Goal: Transaction & Acquisition: Book appointment/travel/reservation

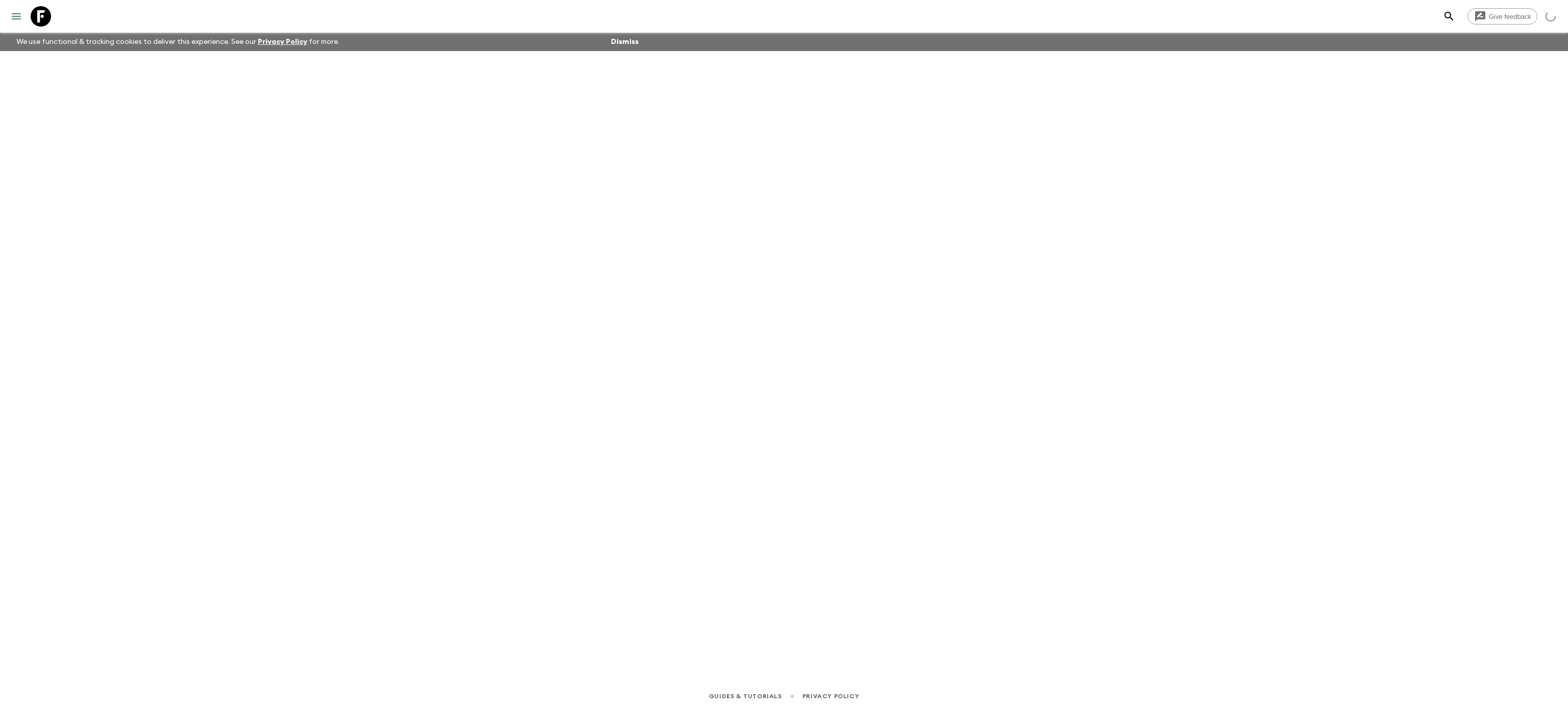
click at [19, 17] on icon "menu" at bounding box center [16, 16] width 12 height 12
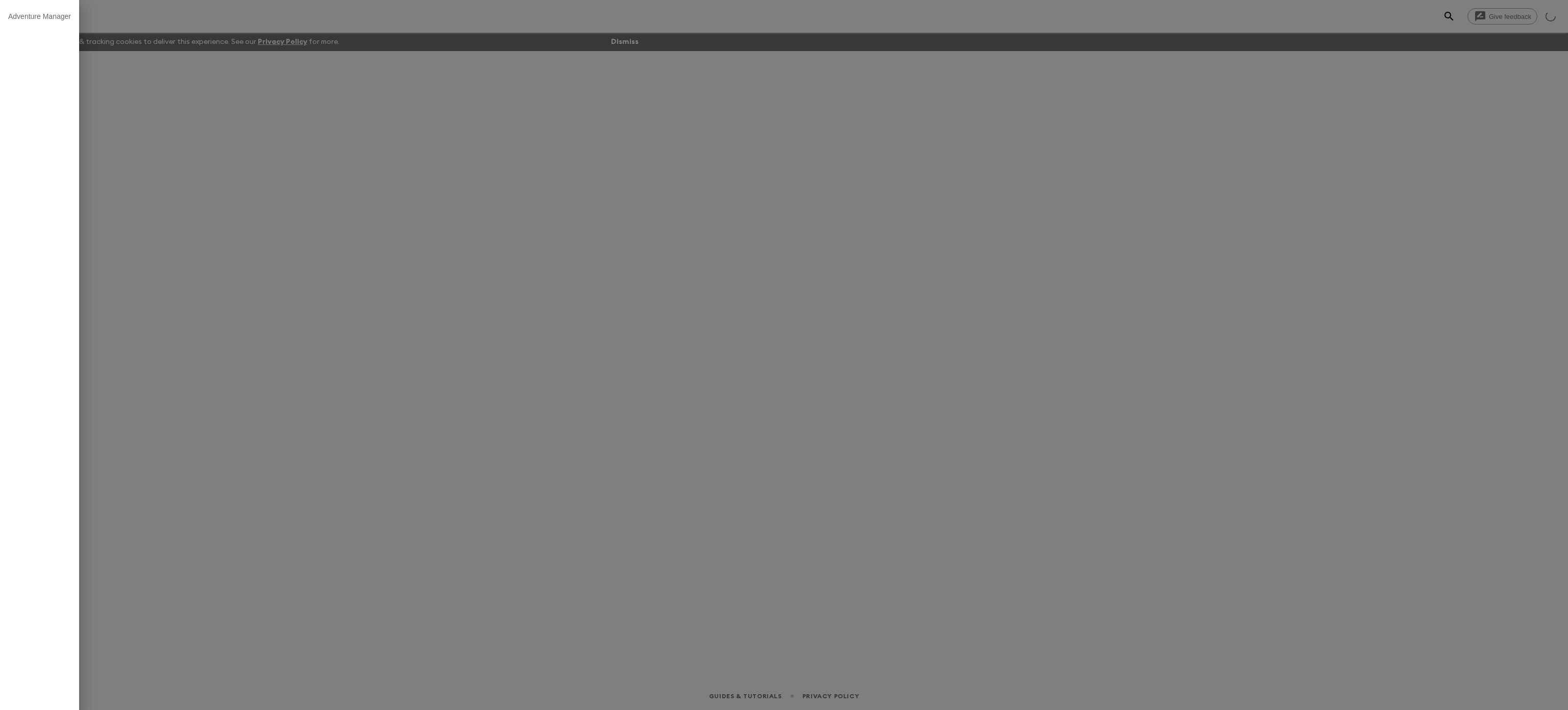
click at [248, 88] on div at bounding box center [784, 355] width 1568 height 710
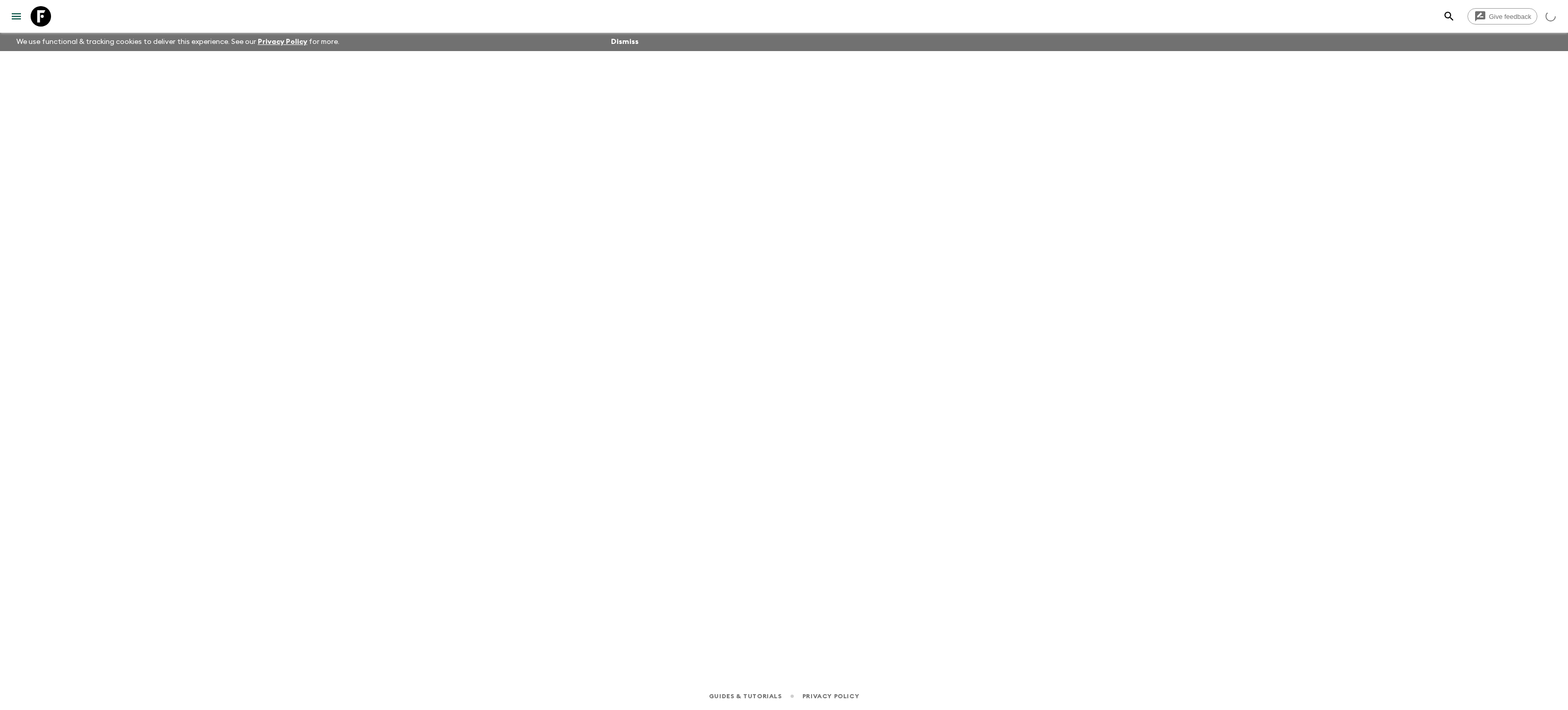
click at [14, 11] on icon "menu" at bounding box center [16, 16] width 12 height 12
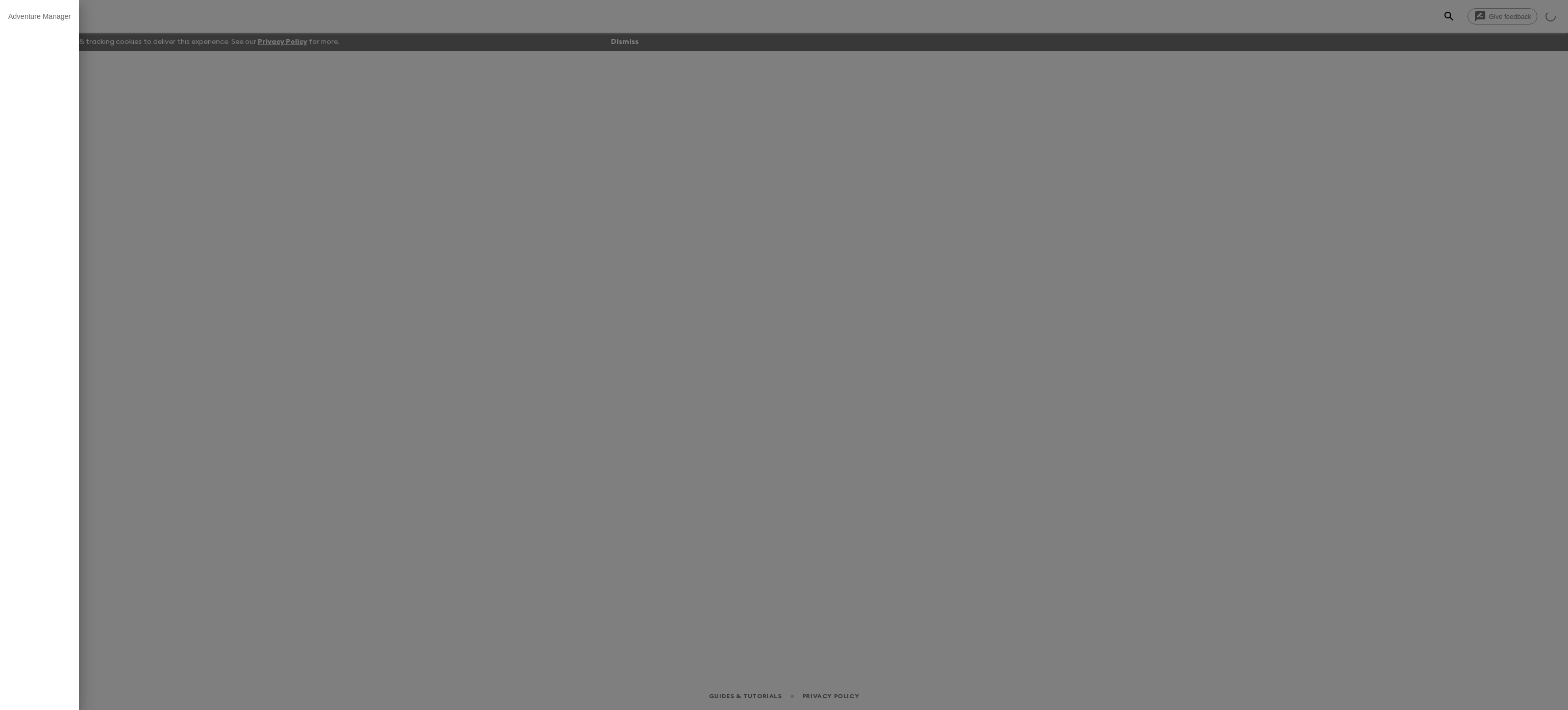
click at [268, 162] on div at bounding box center [784, 355] width 1568 height 710
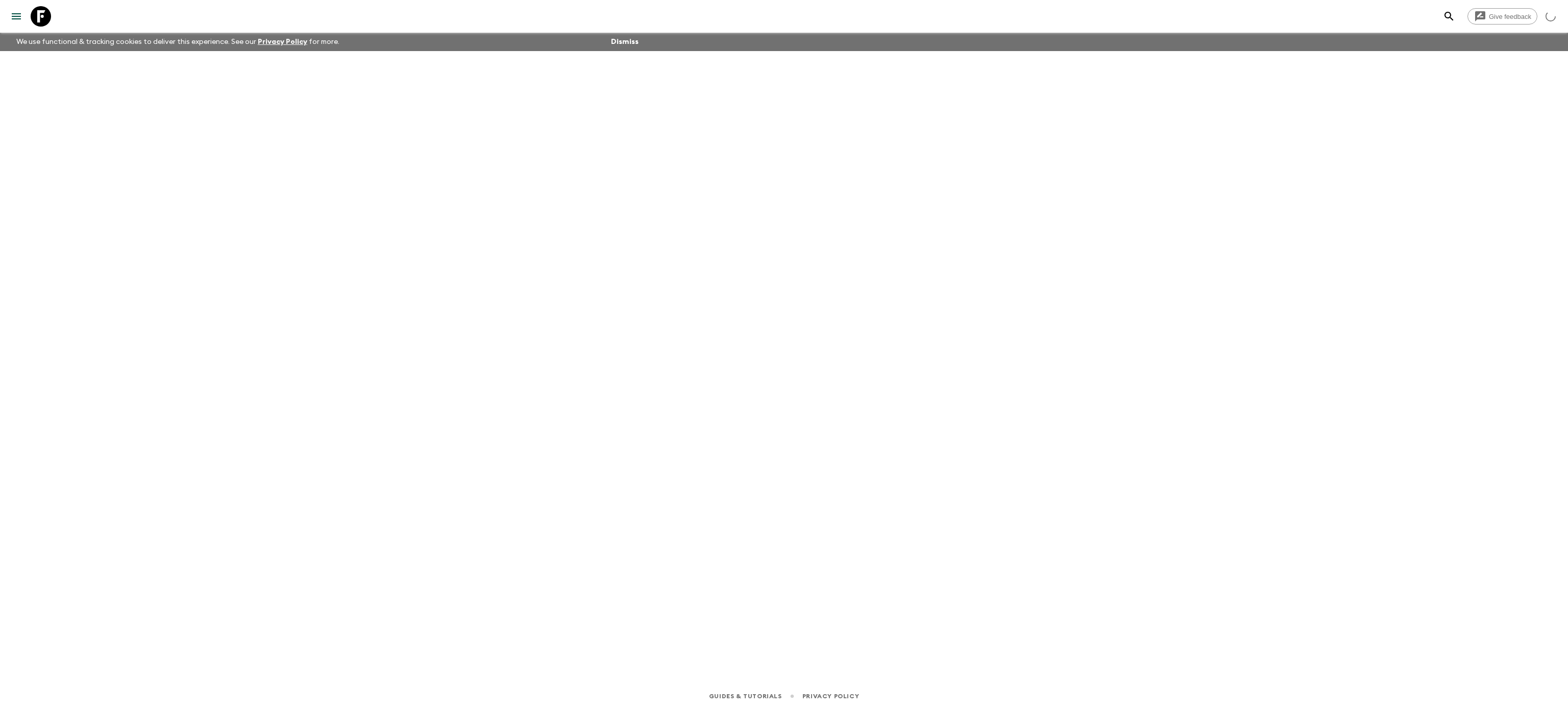
click at [18, 10] on icon "menu" at bounding box center [16, 16] width 12 height 12
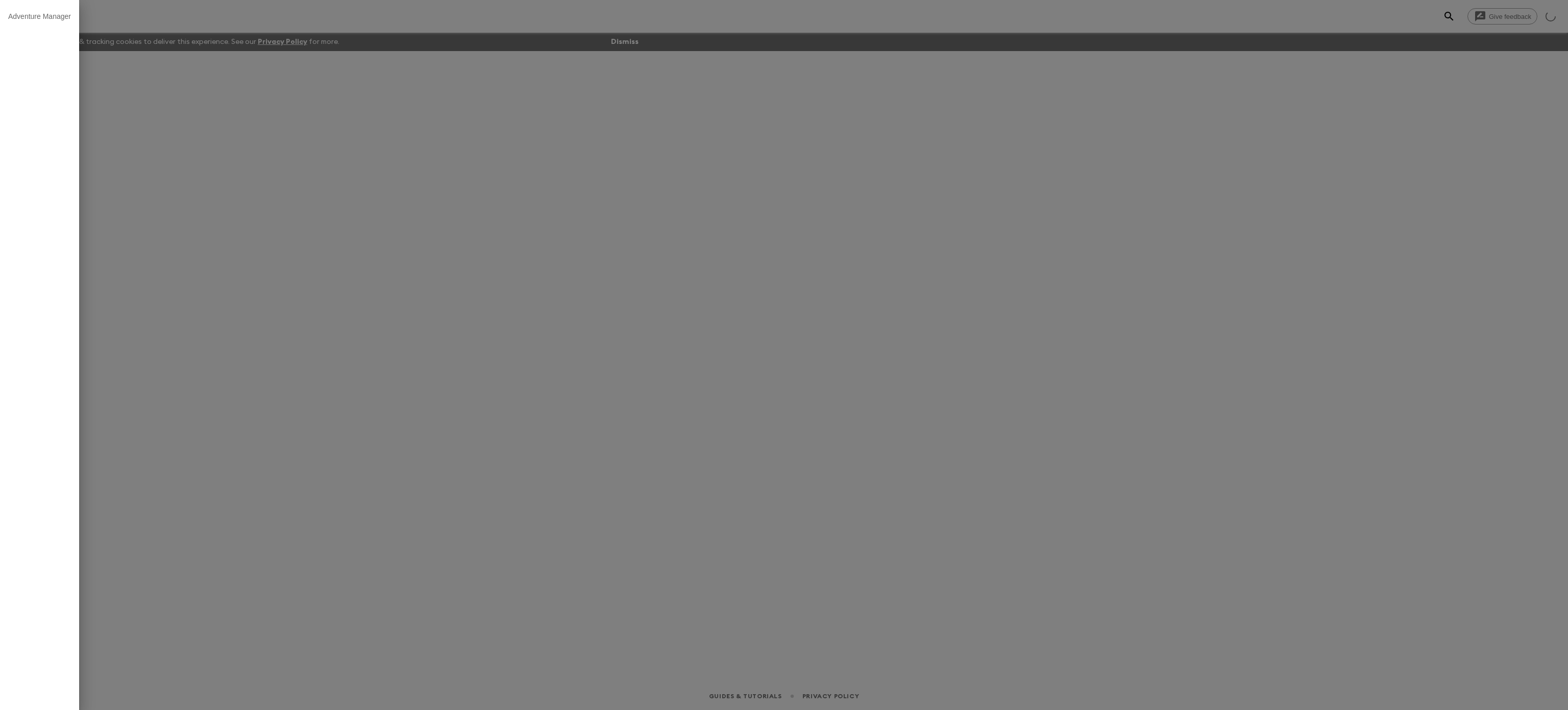
click at [331, 218] on div at bounding box center [784, 355] width 1568 height 710
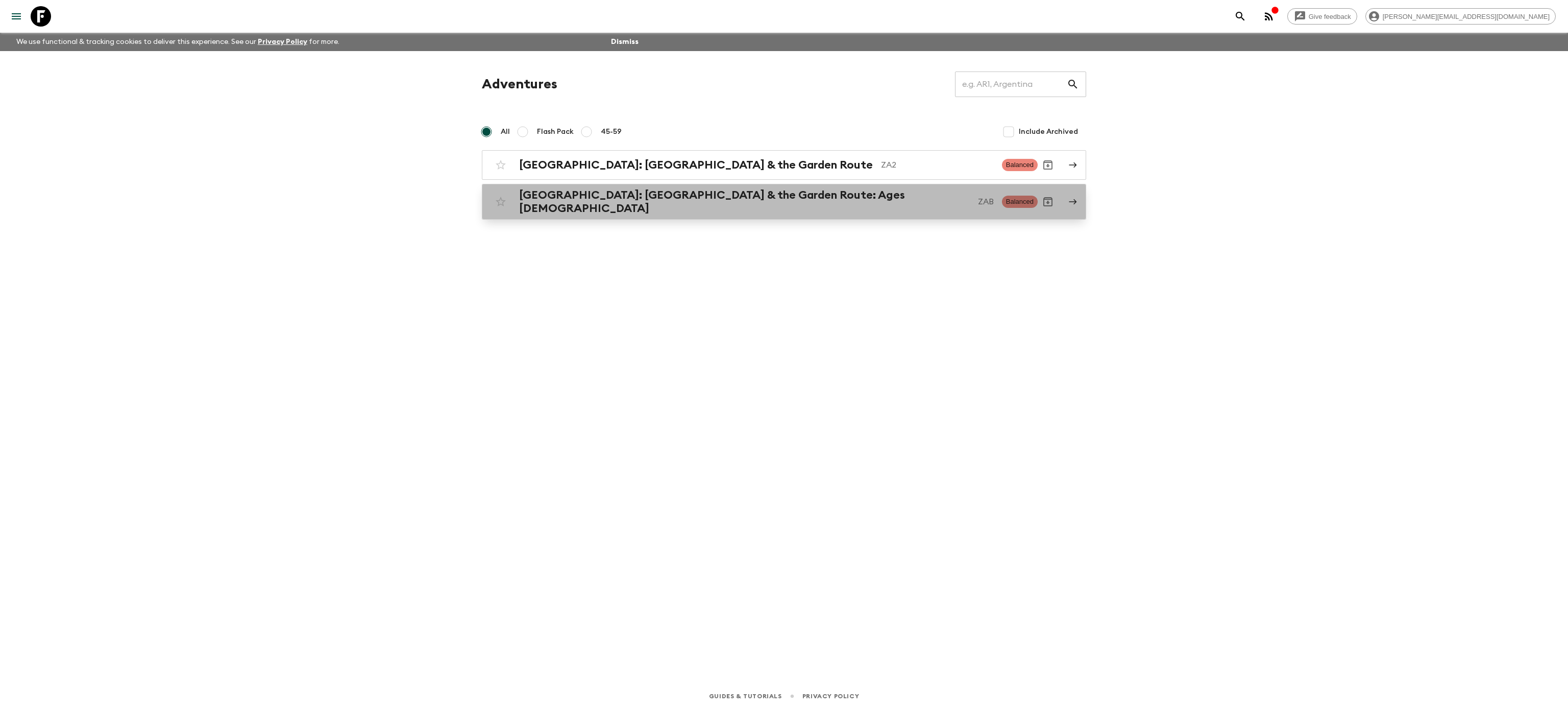
click at [613, 204] on h2 "South Africa: Cape Town & the Garden Route: Ages 45-59" at bounding box center [744, 202] width 451 height 26
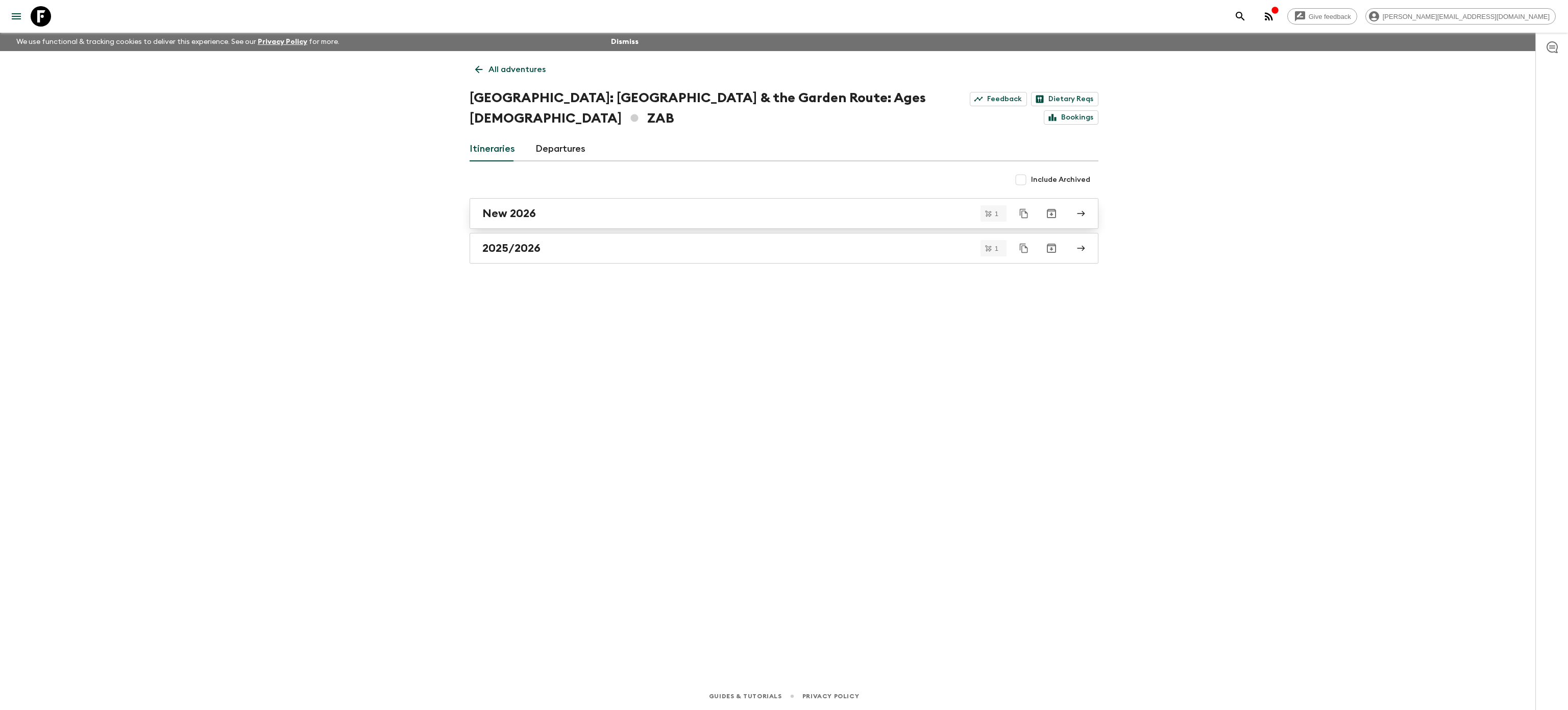
click at [564, 207] on div "New 2026" at bounding box center [774, 213] width 584 height 13
